Goal: Navigation & Orientation: Find specific page/section

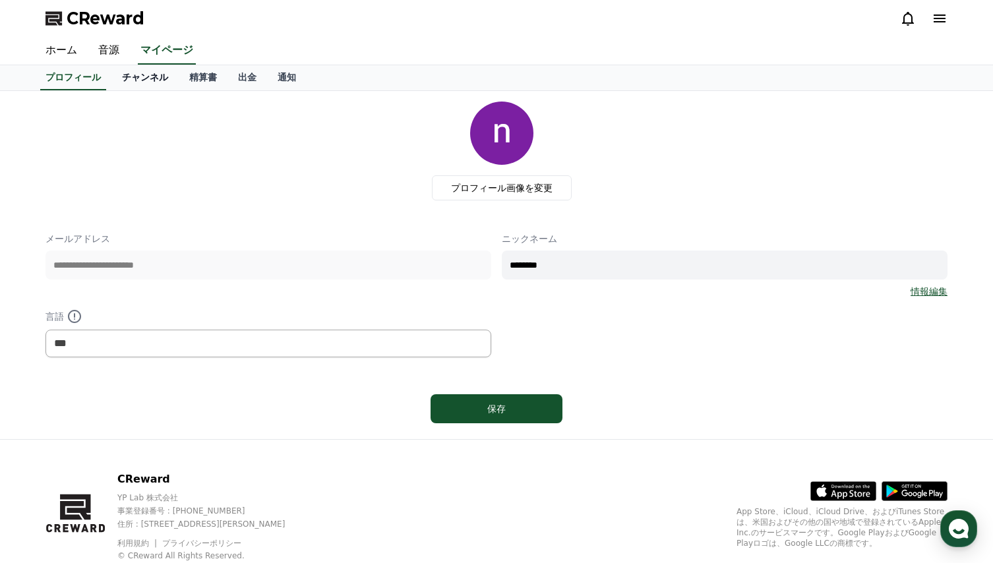
click at [124, 79] on link "チャンネル" at bounding box center [144, 77] width 67 height 25
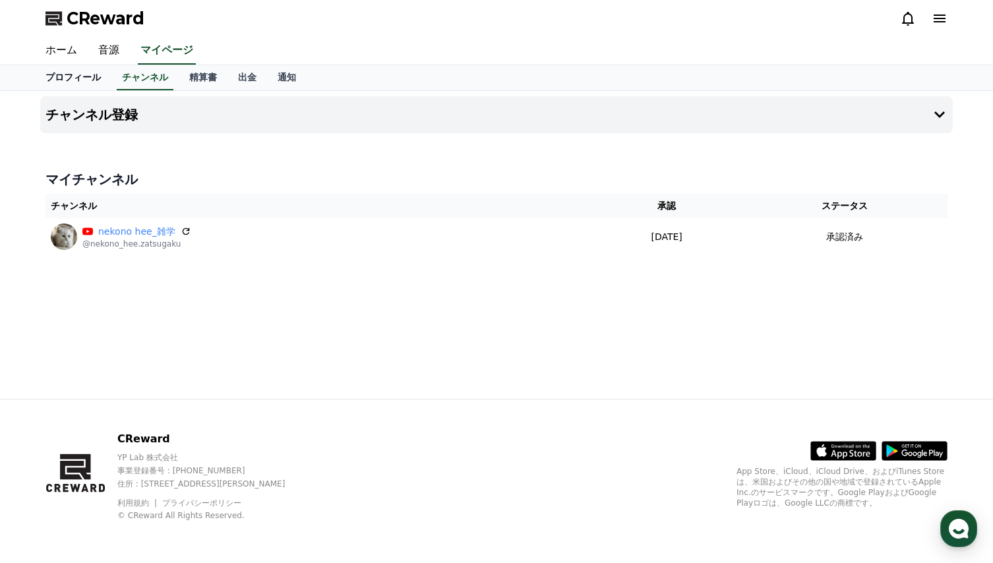
click at [67, 76] on link "プロフィール" at bounding box center [73, 77] width 76 height 25
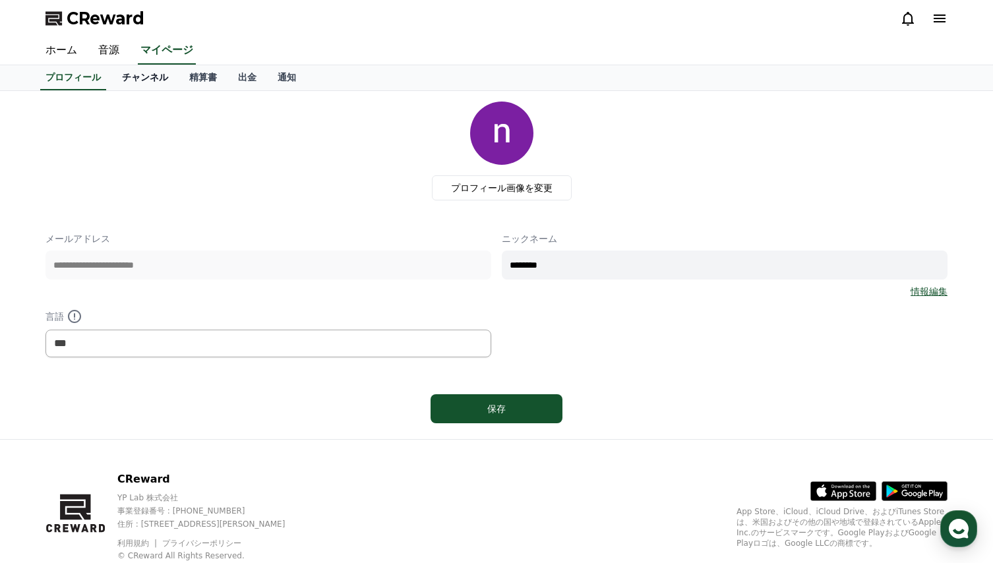
click at [124, 76] on link "チャンネル" at bounding box center [144, 77] width 67 height 25
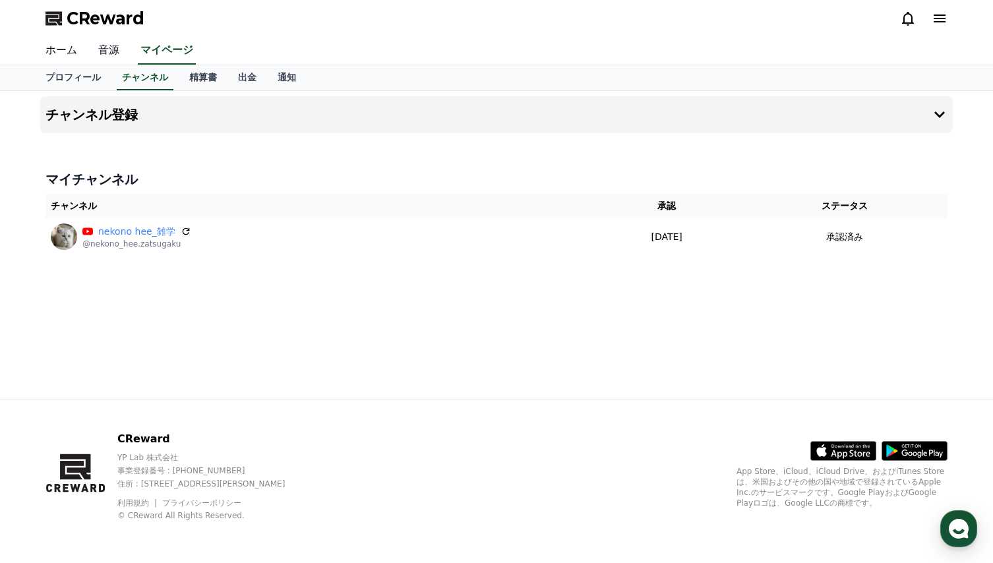
click at [101, 49] on link "音源" at bounding box center [109, 51] width 42 height 28
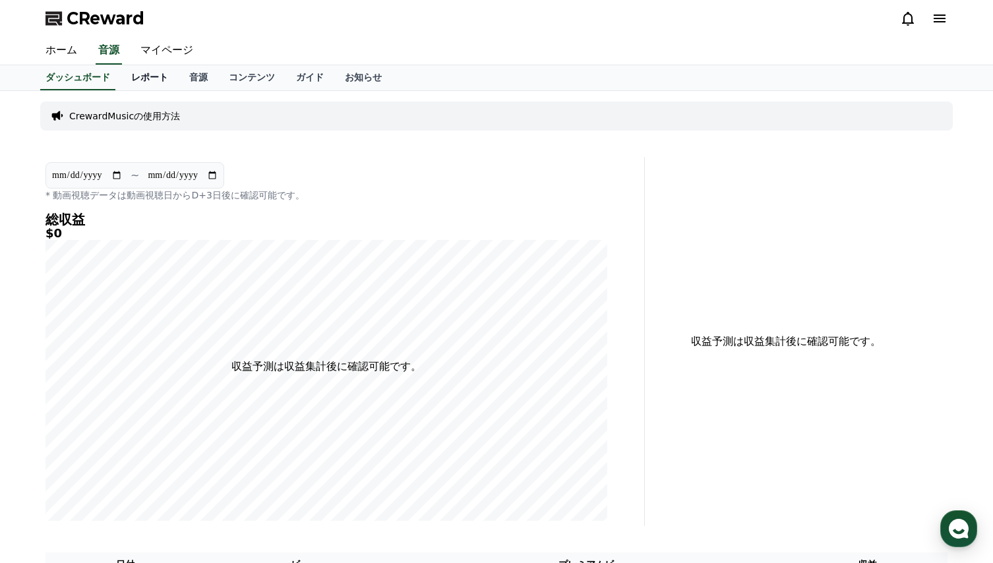
click at [129, 74] on link "レポート" at bounding box center [150, 77] width 58 height 25
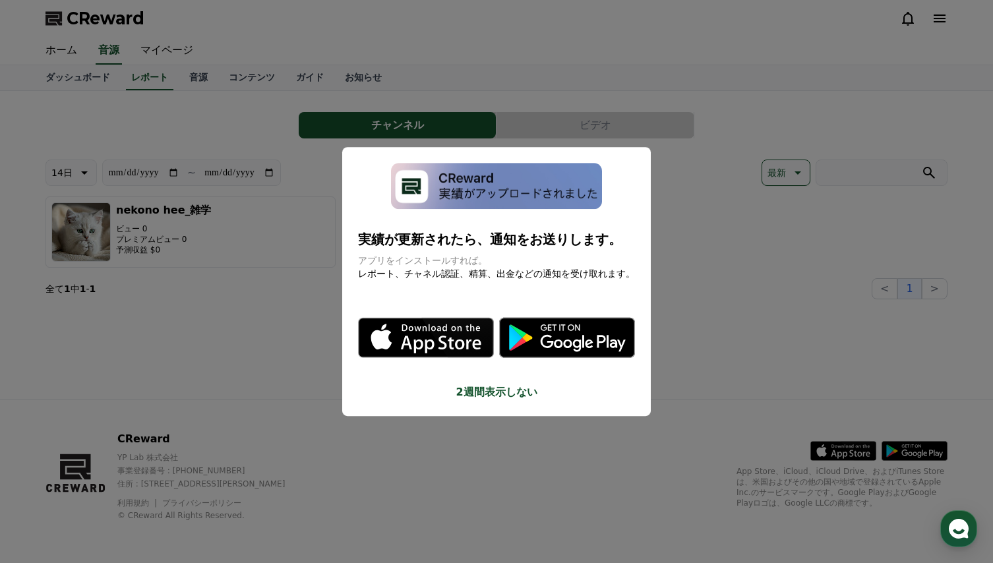
click at [150, 140] on button "close modal" at bounding box center [496, 281] width 993 height 563
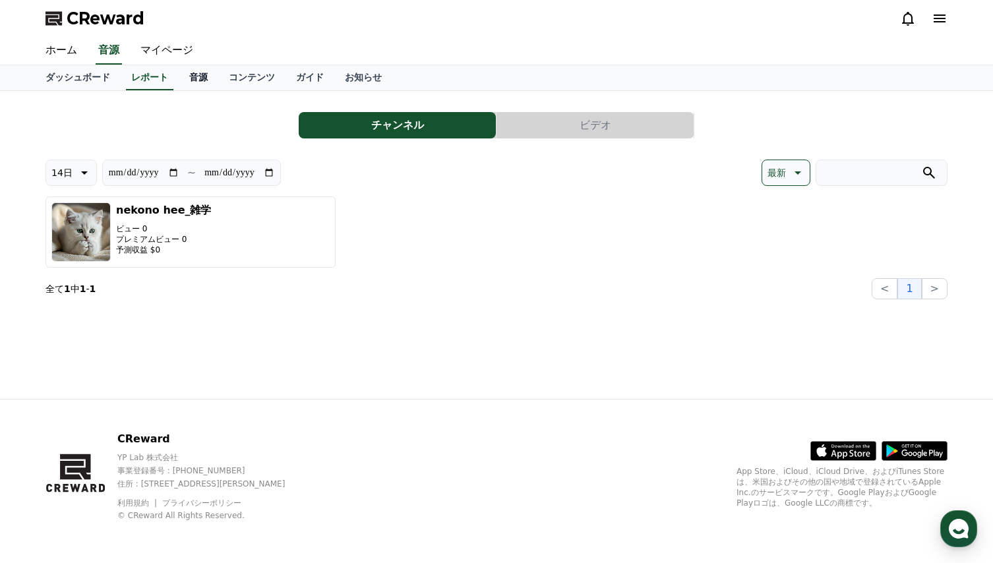
click at [179, 74] on link "音源" at bounding box center [199, 77] width 40 height 25
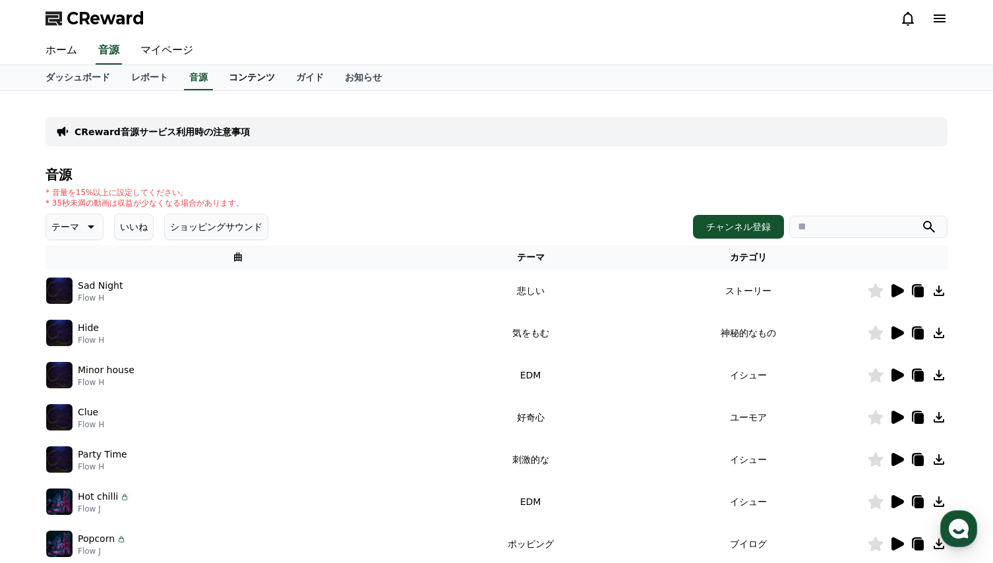
click at [218, 80] on link "コンテンツ" at bounding box center [251, 77] width 67 height 25
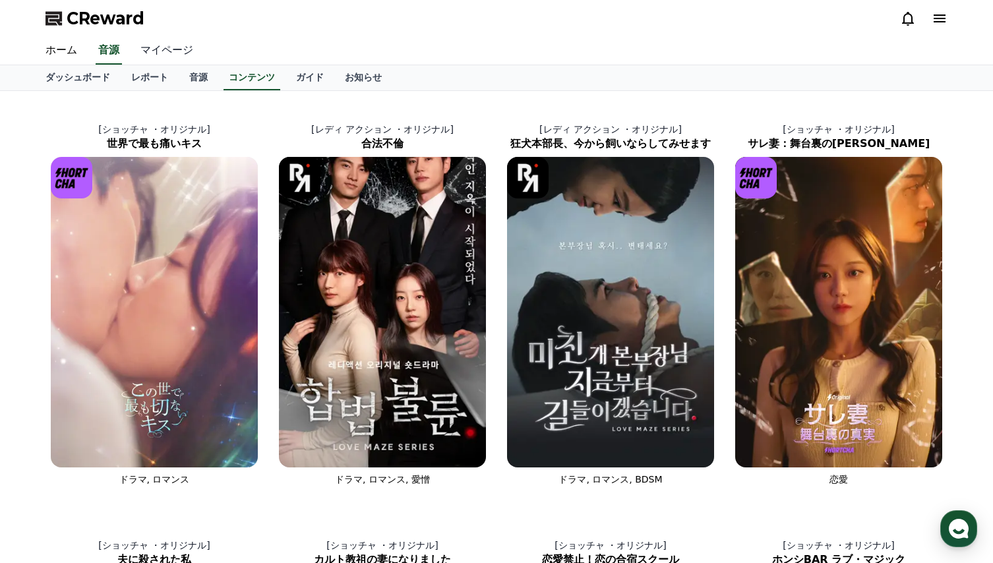
click at [162, 54] on link "マイページ" at bounding box center [167, 51] width 74 height 28
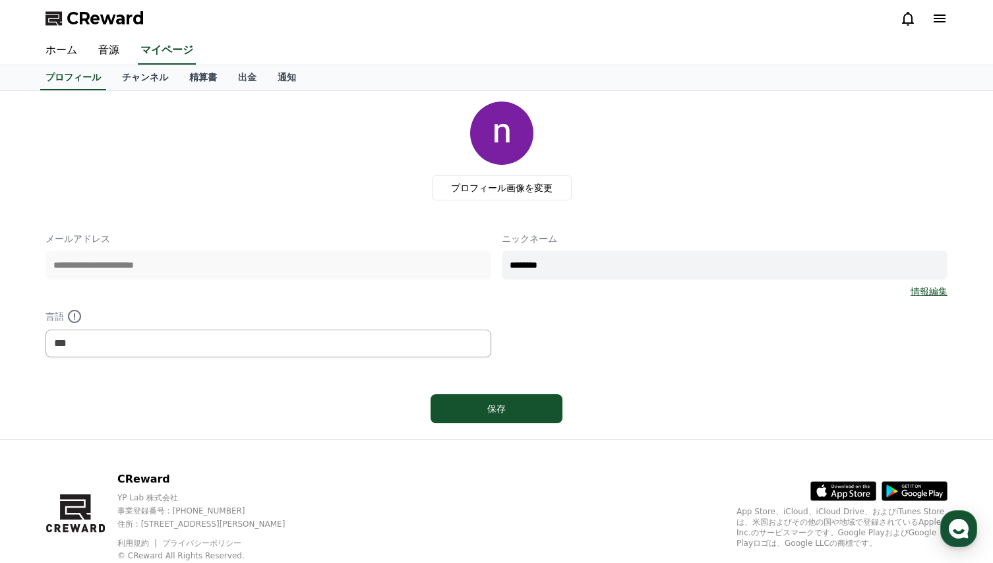
click at [280, 174] on div "プロフィール画像を変更" at bounding box center [501, 151] width 891 height 99
click at [58, 49] on link "ホーム" at bounding box center [61, 51] width 53 height 28
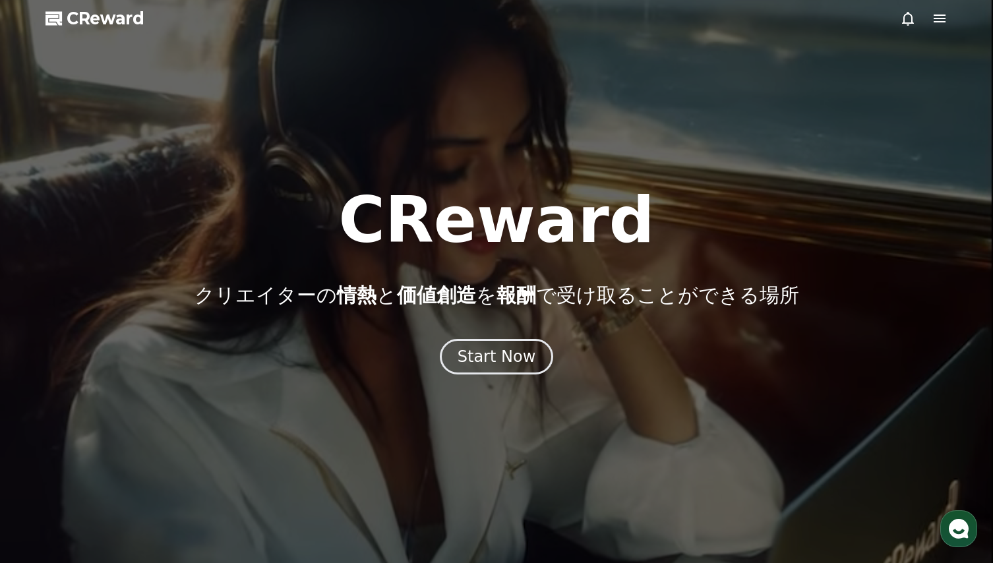
click at [934, 22] on icon at bounding box center [940, 19] width 12 height 8
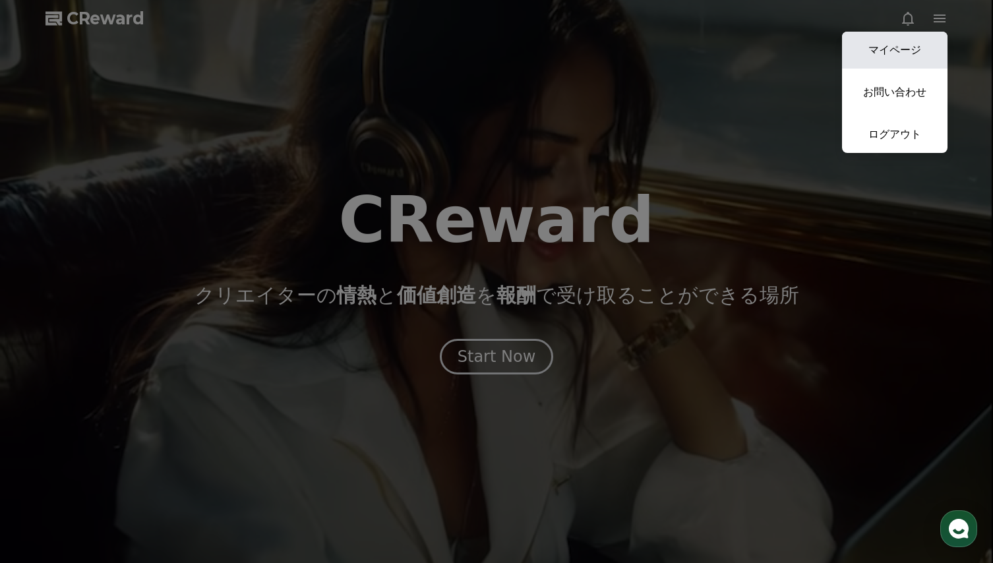
click at [903, 51] on link "マイページ" at bounding box center [894, 50] width 105 height 37
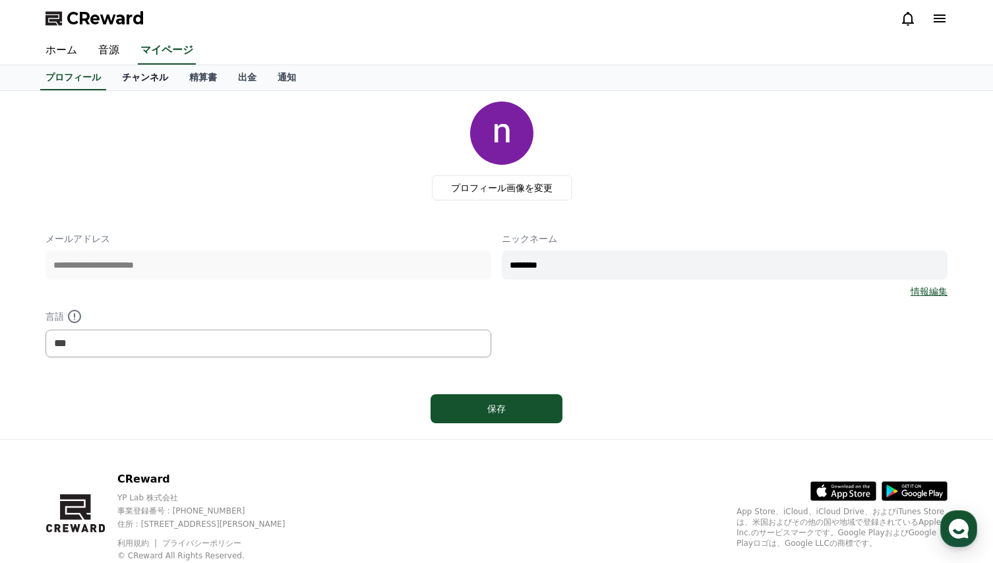
click at [123, 79] on link "チャンネル" at bounding box center [144, 77] width 67 height 25
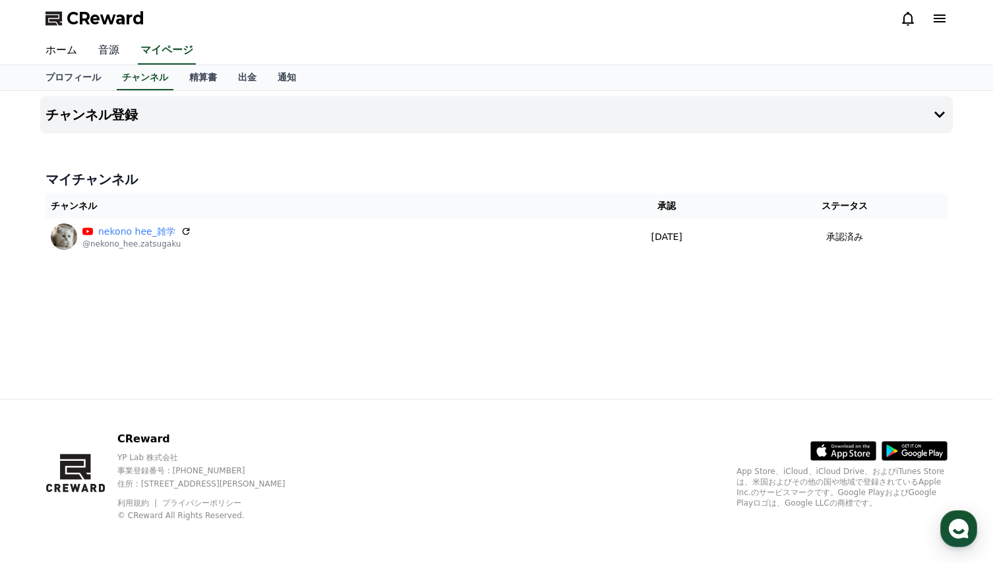
click at [100, 49] on link "音源" at bounding box center [109, 51] width 42 height 28
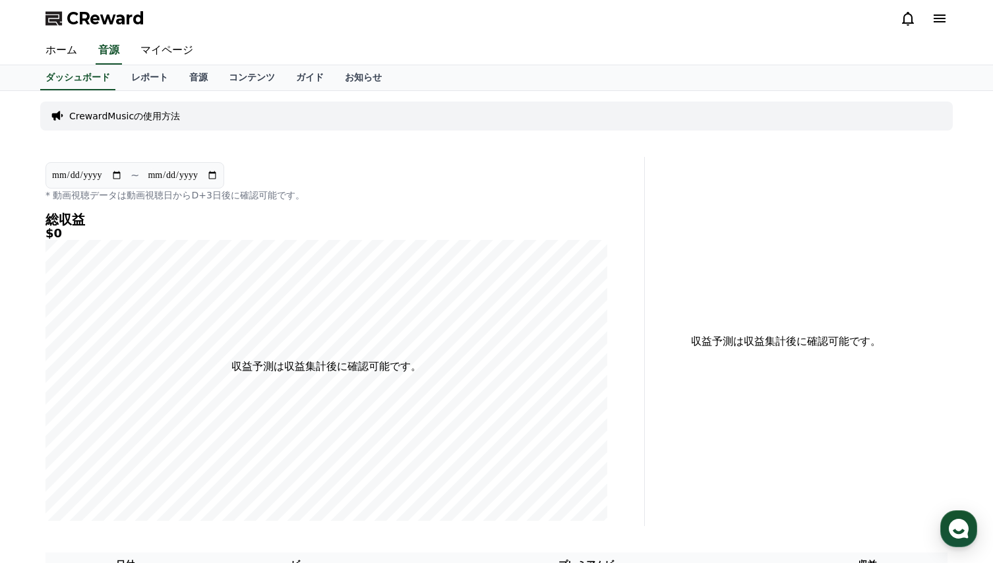
click at [116, 174] on input "**********" at bounding box center [86, 175] width 71 height 15
type input "**********"
